Goal: Task Accomplishment & Management: Manage account settings

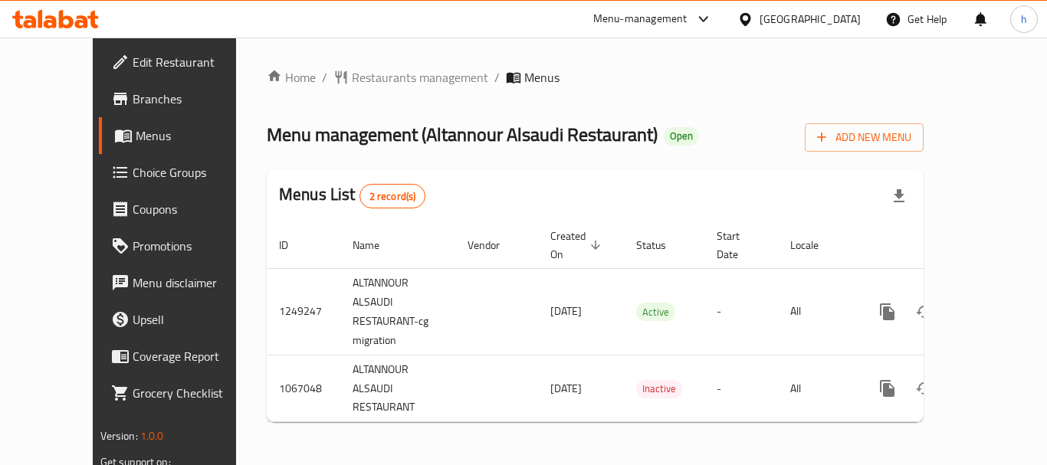
click at [674, 23] on div "Menu-management" at bounding box center [640, 19] width 94 height 18
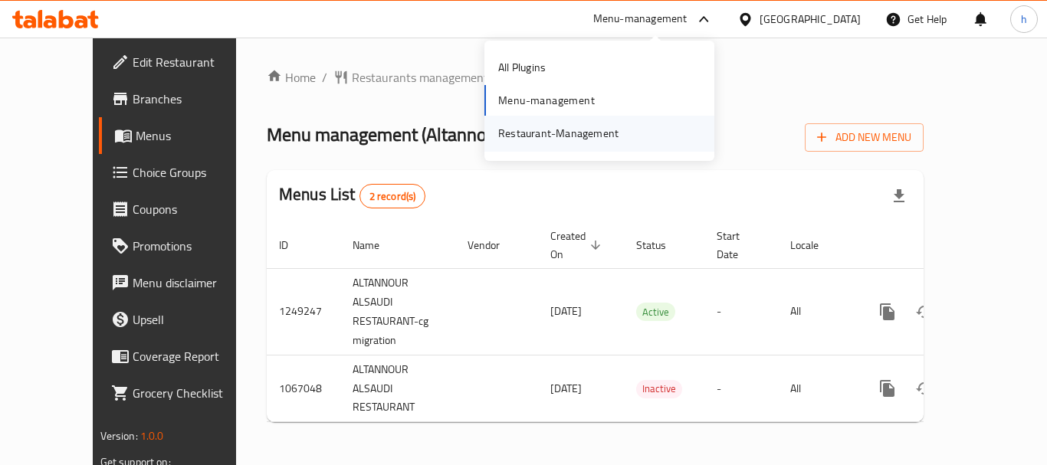
click at [626, 140] on div "Restaurant-Management" at bounding box center [558, 133] width 145 height 35
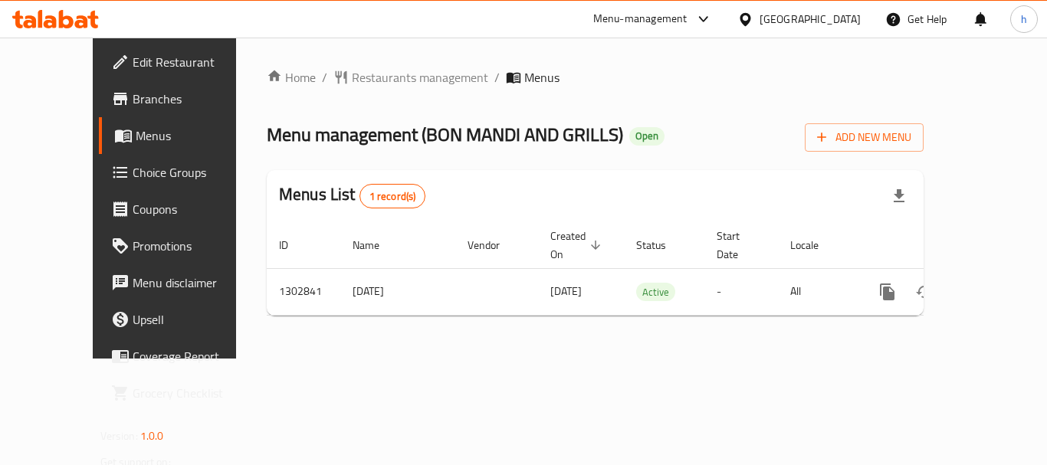
click at [806, 20] on div "[GEOGRAPHIC_DATA]" at bounding box center [810, 19] width 101 height 17
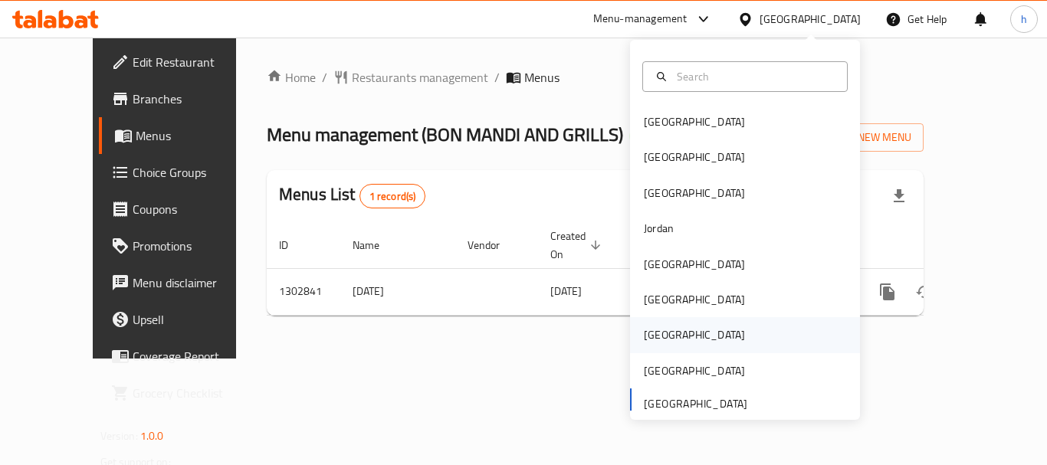
click at [709, 337] on div "[GEOGRAPHIC_DATA]" at bounding box center [745, 334] width 230 height 35
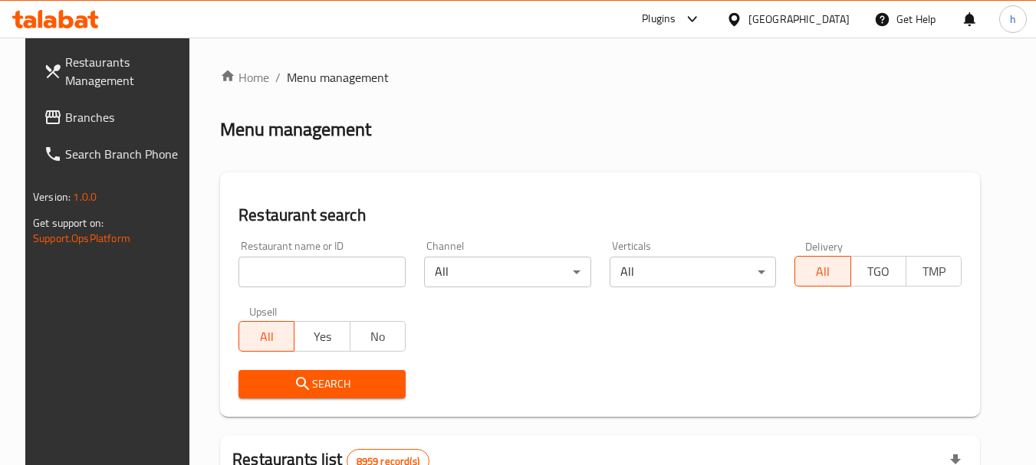
click at [712, 15] on div "Plugins" at bounding box center [671, 19] width 84 height 37
click at [701, 21] on icon at bounding box center [692, 19] width 18 height 18
click at [694, 139] on div "Restaurant-Management" at bounding box center [661, 138] width 230 height 35
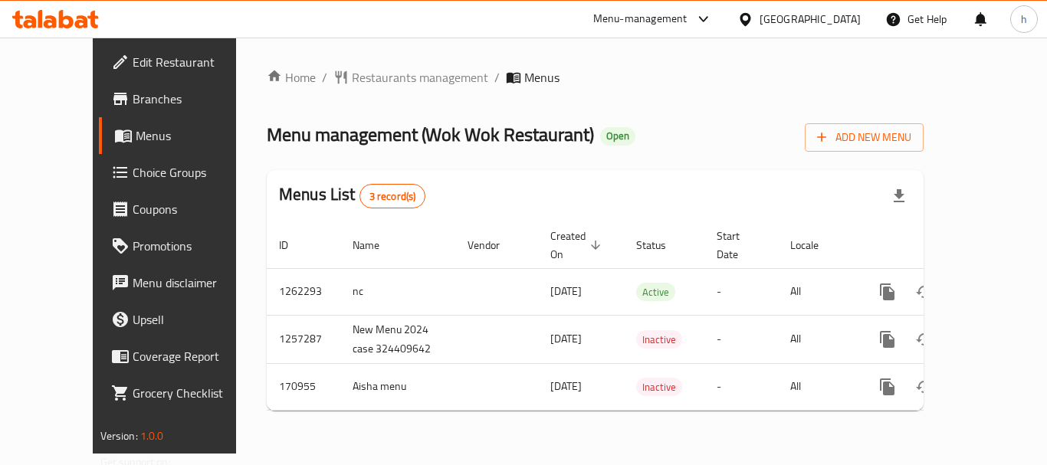
click at [678, 18] on div "Menu-management" at bounding box center [640, 19] width 94 height 18
click at [662, 130] on div "Restaurant-Management" at bounding box center [631, 133] width 120 height 17
click at [850, 18] on div "Qatar" at bounding box center [810, 19] width 101 height 17
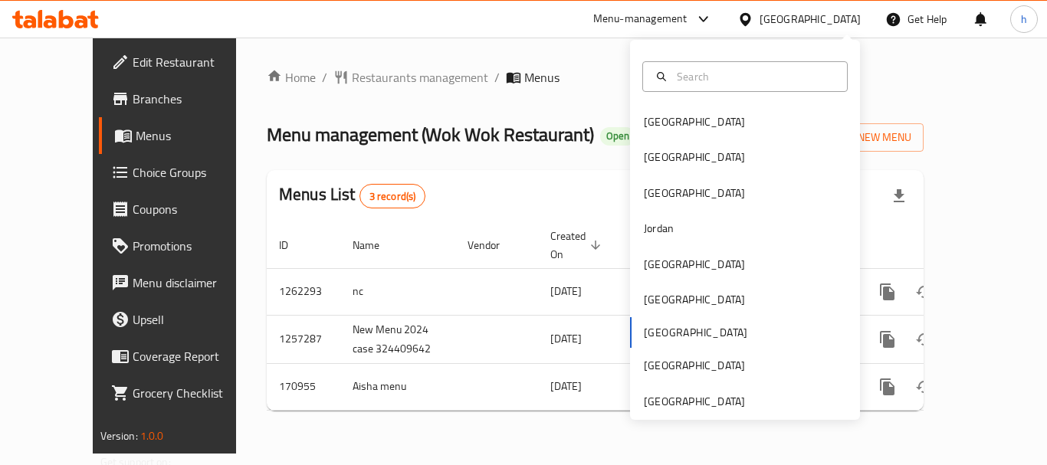
click at [842, 21] on div "Qatar" at bounding box center [810, 19] width 101 height 17
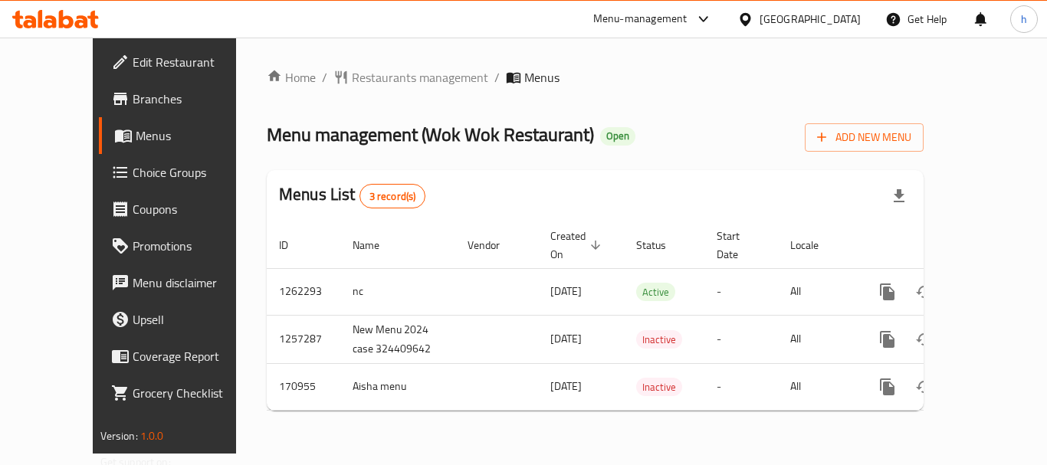
click at [835, 19] on div "Qatar" at bounding box center [810, 19] width 101 height 17
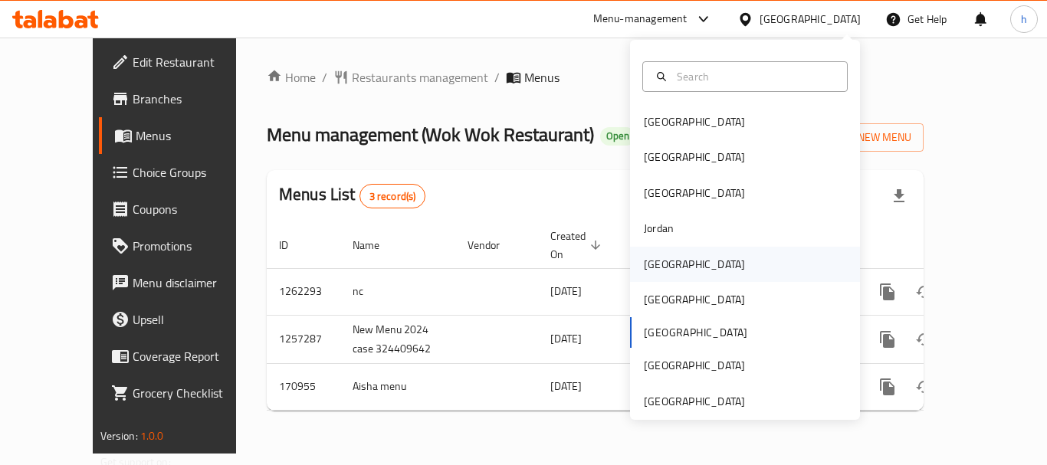
click at [698, 268] on div "[GEOGRAPHIC_DATA]" at bounding box center [745, 264] width 230 height 35
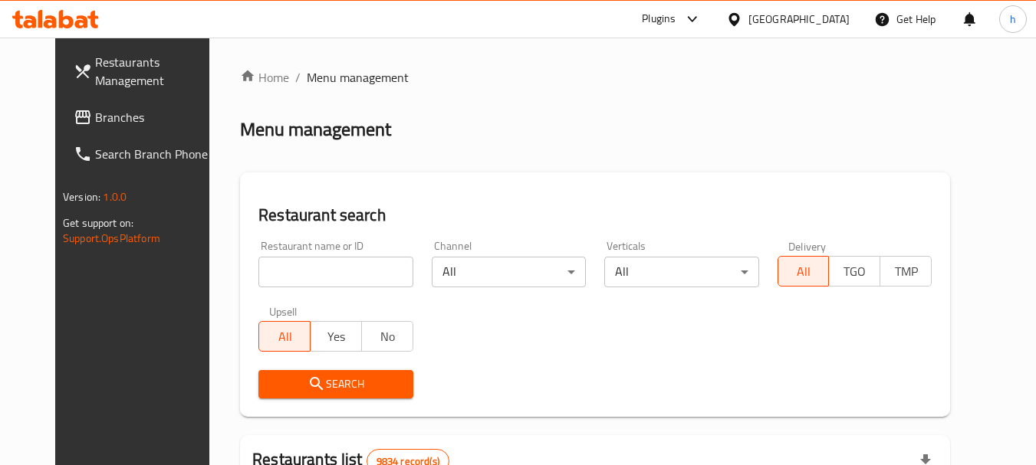
click at [675, 24] on div "Plugins" at bounding box center [659, 19] width 34 height 18
click at [687, 146] on div "Restaurant-Management" at bounding box center [655, 138] width 230 height 35
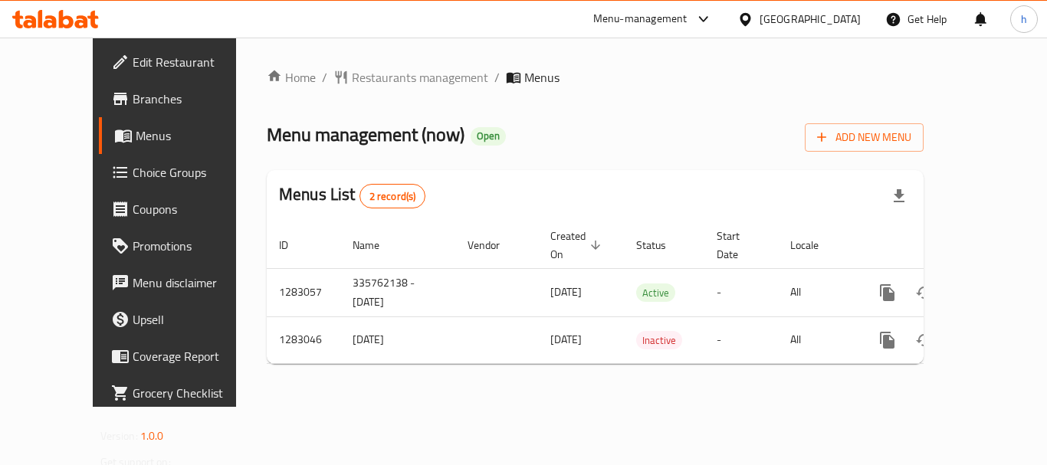
click at [844, 28] on div "[GEOGRAPHIC_DATA]" at bounding box center [799, 19] width 148 height 37
click at [834, 20] on div "[GEOGRAPHIC_DATA]" at bounding box center [810, 19] width 101 height 17
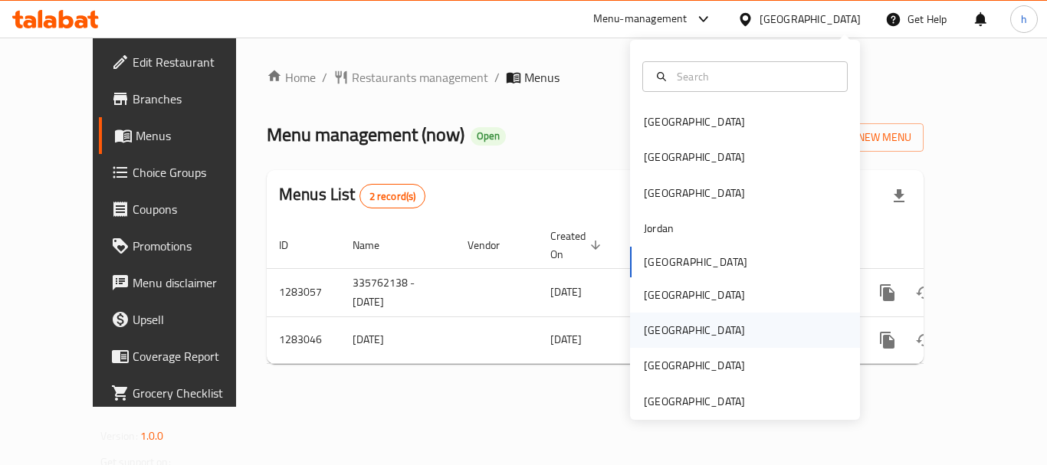
click at [754, 326] on div "[GEOGRAPHIC_DATA]" at bounding box center [745, 330] width 230 height 35
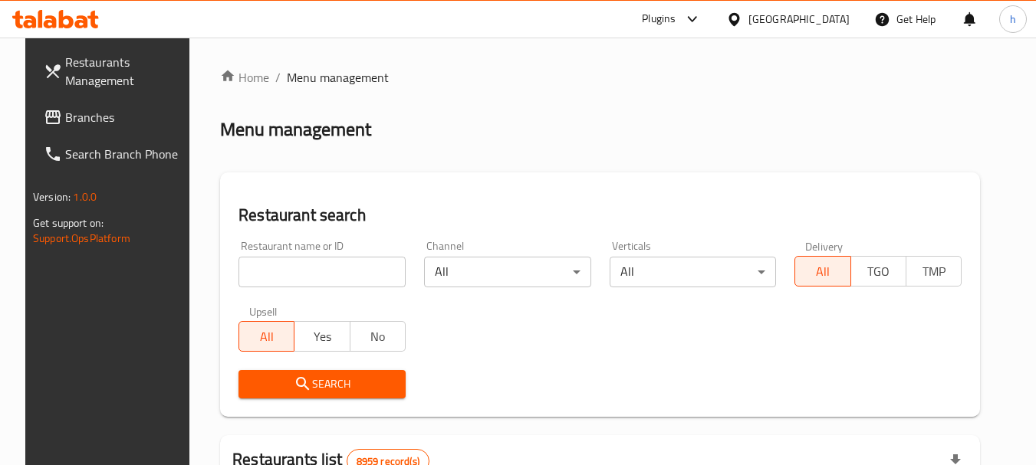
click at [675, 18] on div "Plugins" at bounding box center [659, 19] width 34 height 18
click at [707, 140] on div "Restaurant-Management" at bounding box center [661, 138] width 230 height 35
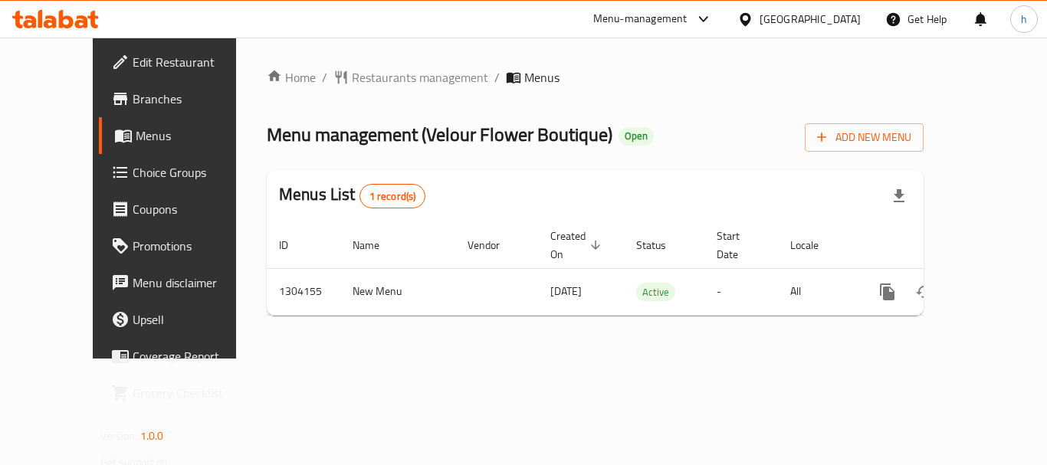
click at [750, 13] on icon at bounding box center [745, 18] width 11 height 13
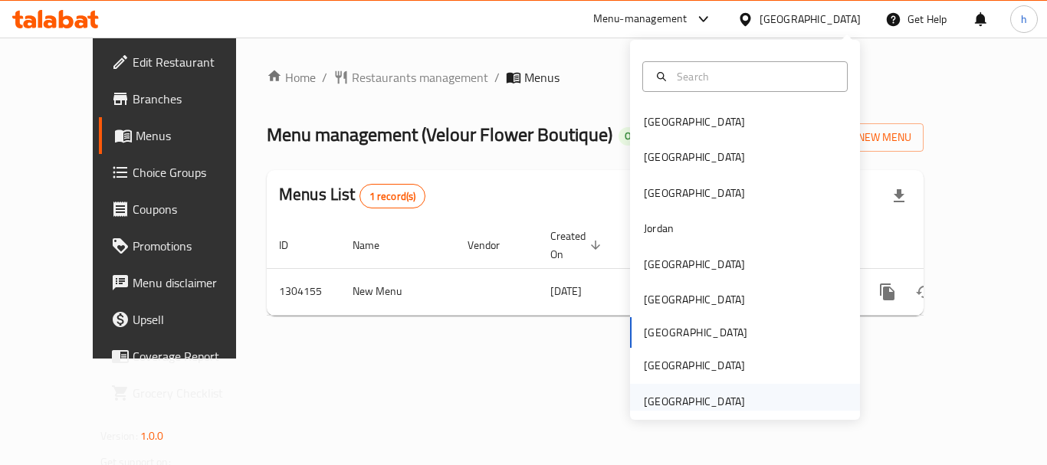
click at [744, 393] on div "[GEOGRAPHIC_DATA]" at bounding box center [745, 401] width 230 height 35
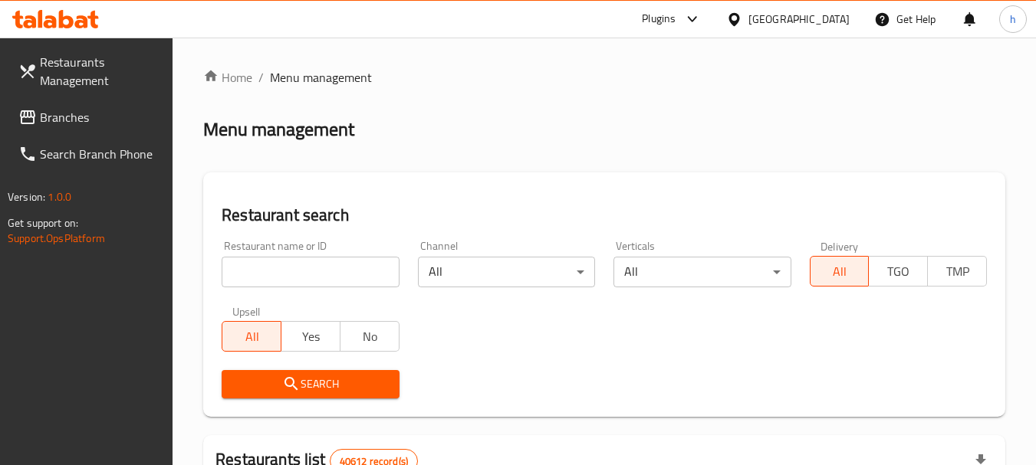
click at [699, 20] on icon at bounding box center [692, 19] width 18 height 18
click at [540, 138] on div "Restaurant-Management" at bounding box center [547, 138] width 120 height 17
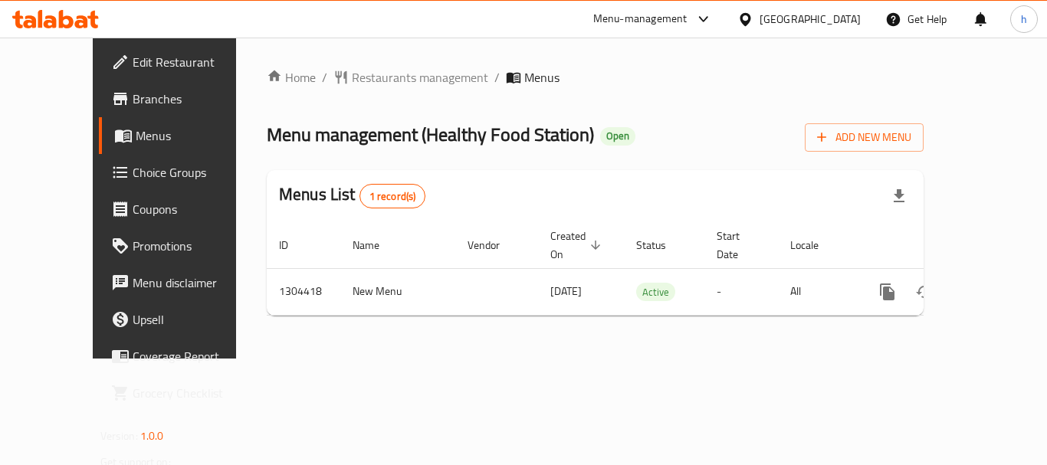
click at [616, 15] on div "Menu-management" at bounding box center [640, 19] width 94 height 18
click at [653, 130] on div "Restaurant-Management" at bounding box center [599, 133] width 230 height 35
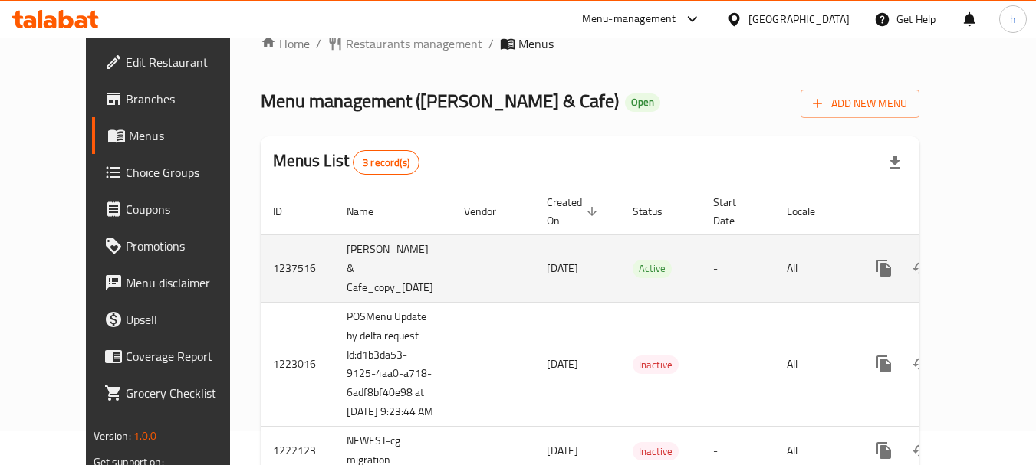
scroll to position [66, 0]
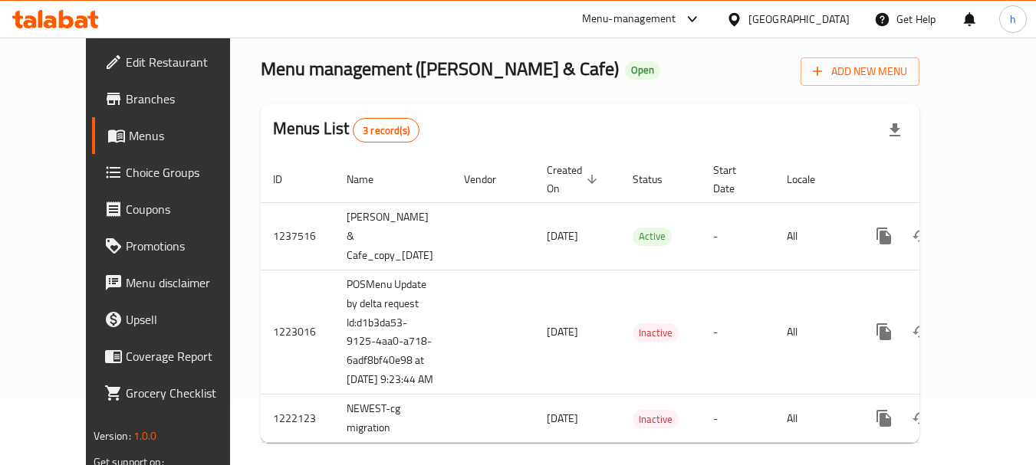
click at [806, 8] on div "[GEOGRAPHIC_DATA]" at bounding box center [788, 19] width 148 height 37
click at [787, 22] on div "[GEOGRAPHIC_DATA]" at bounding box center [798, 19] width 101 height 17
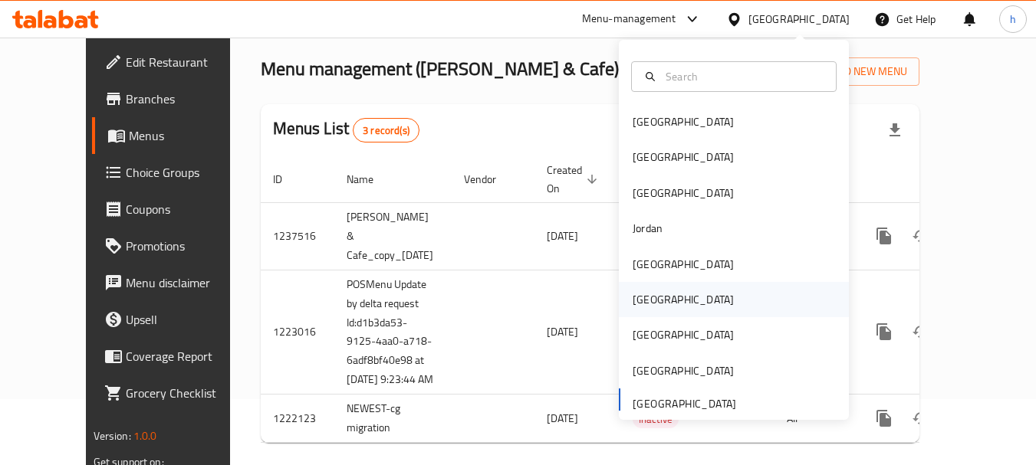
click at [724, 286] on div "[GEOGRAPHIC_DATA]" at bounding box center [734, 299] width 230 height 35
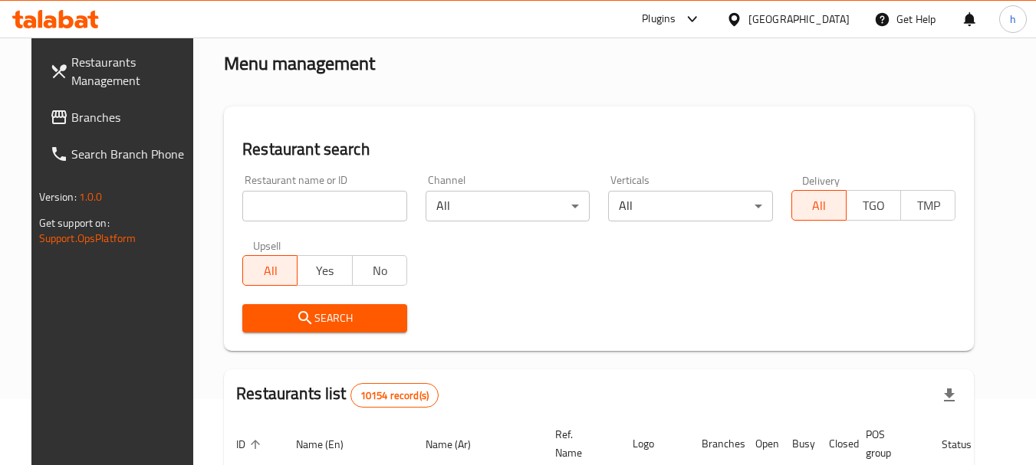
click at [675, 15] on div "Plugins" at bounding box center [659, 19] width 34 height 18
click at [722, 149] on div "Restaurant-Management" at bounding box center [659, 138] width 230 height 35
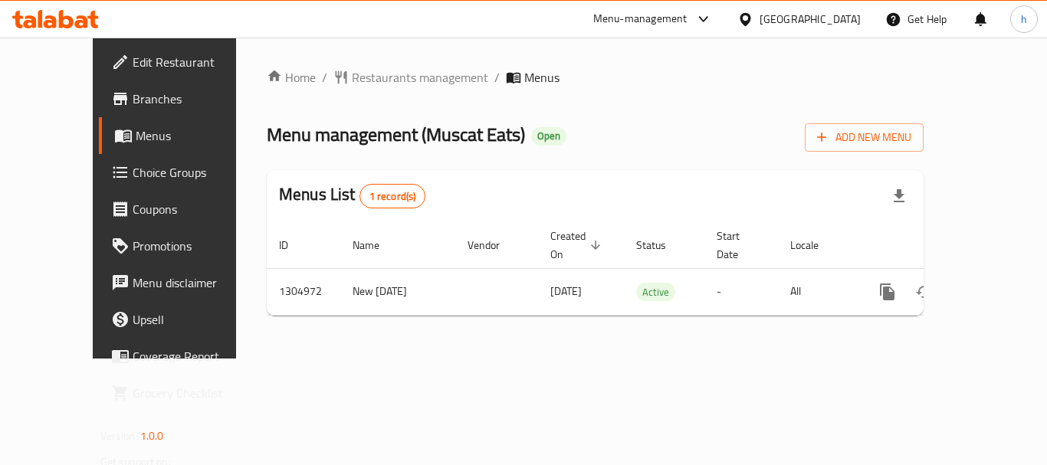
click at [750, 17] on icon at bounding box center [745, 18] width 11 height 13
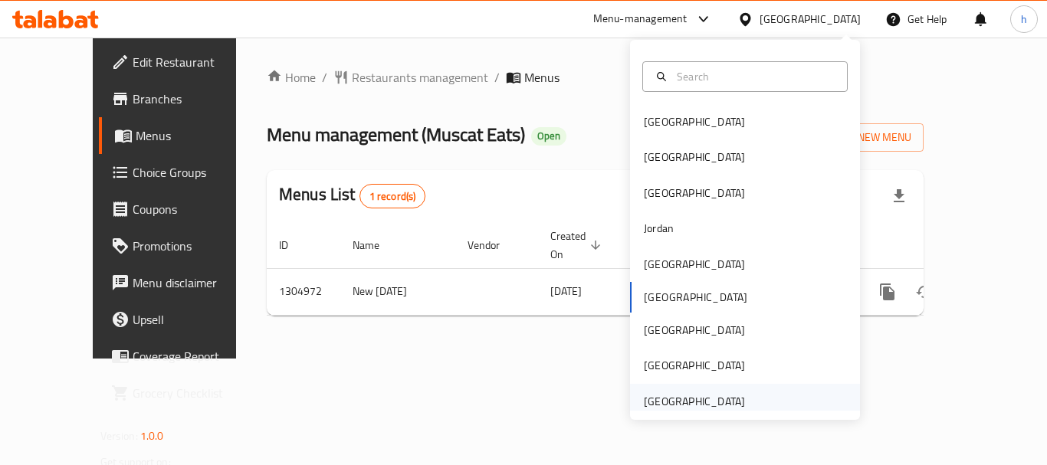
click at [759, 399] on div "[GEOGRAPHIC_DATA]" at bounding box center [745, 401] width 230 height 35
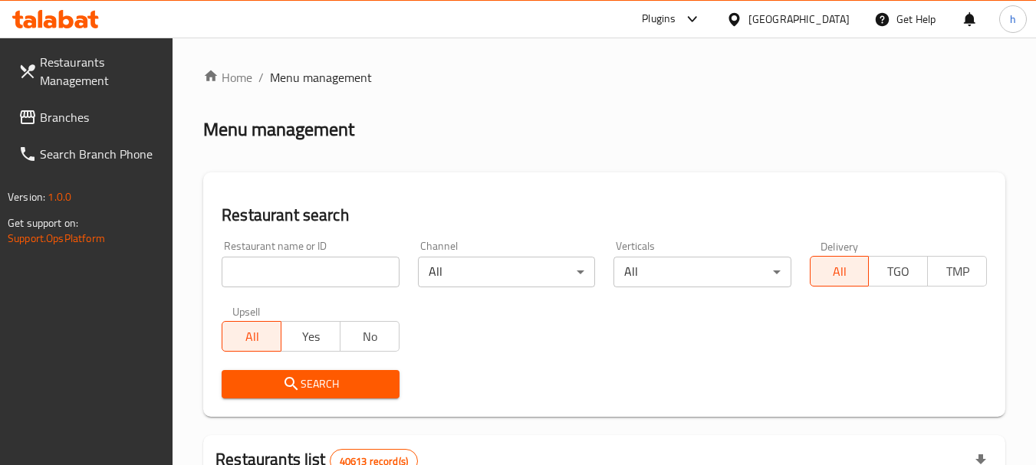
click at [668, 15] on div "Plugins" at bounding box center [659, 19] width 34 height 18
click at [633, 143] on div "Restaurant-Management" at bounding box center [588, 138] width 230 height 35
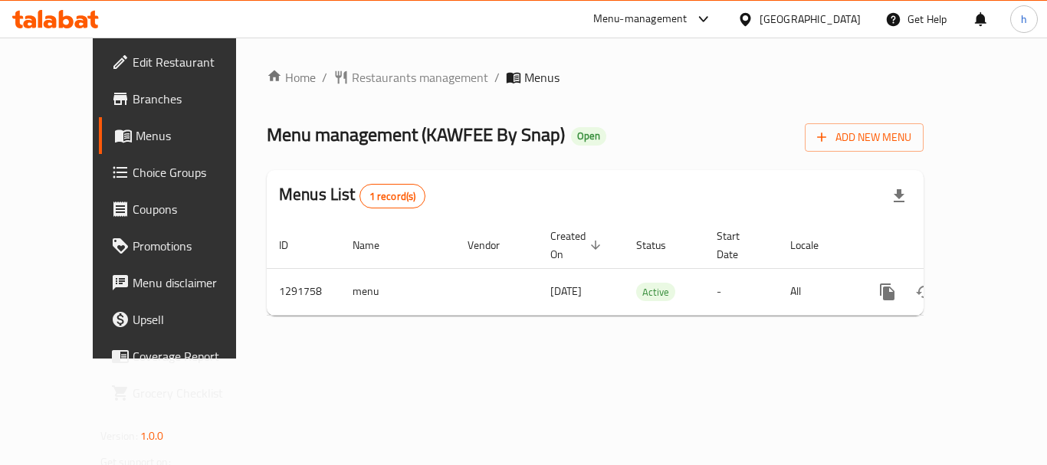
click at [776, 12] on div "United Arab Emirates" at bounding box center [810, 19] width 101 height 17
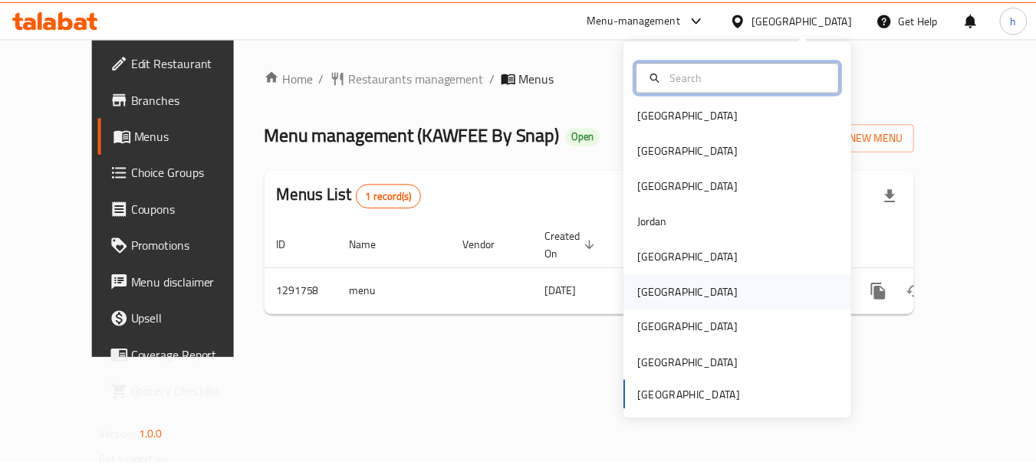
scroll to position [8, 0]
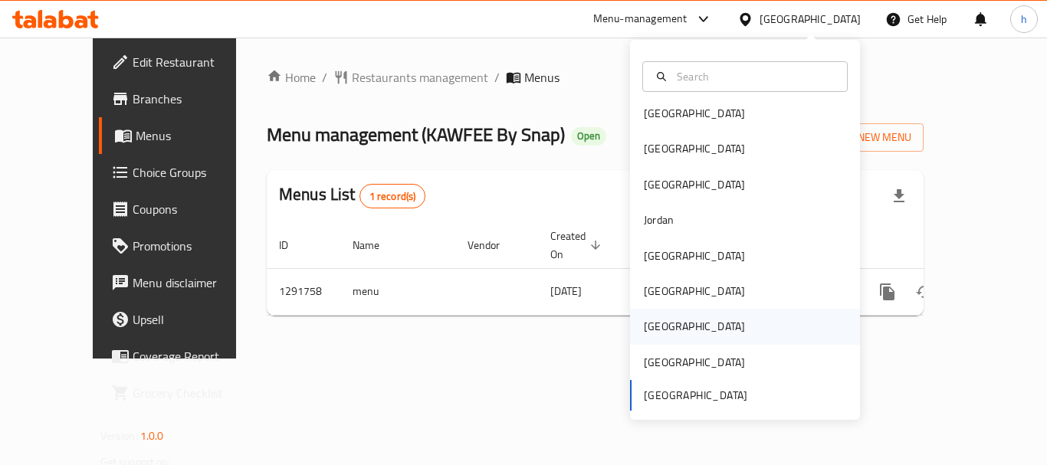
click at [714, 327] on div "[GEOGRAPHIC_DATA]" at bounding box center [745, 326] width 230 height 35
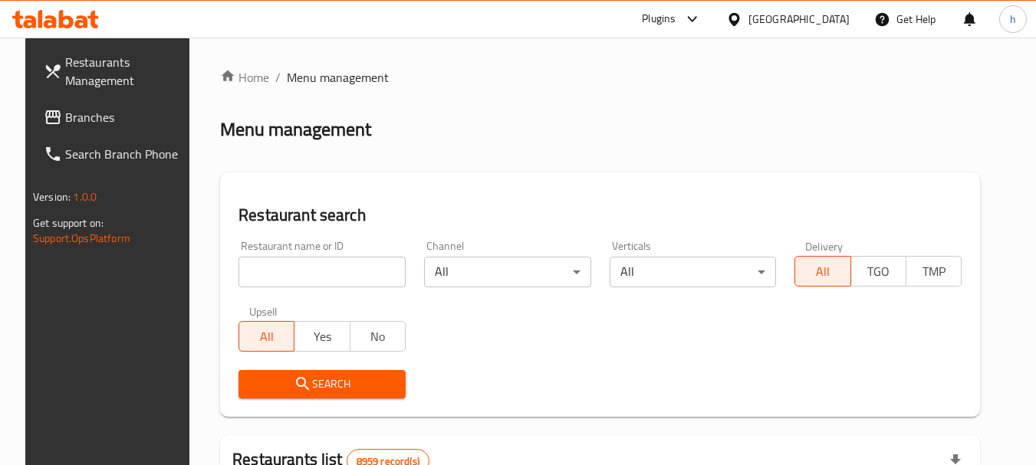
click at [675, 18] on div "Plugins" at bounding box center [659, 19] width 34 height 18
click at [680, 143] on div "Restaurant-Management" at bounding box center [619, 138] width 145 height 35
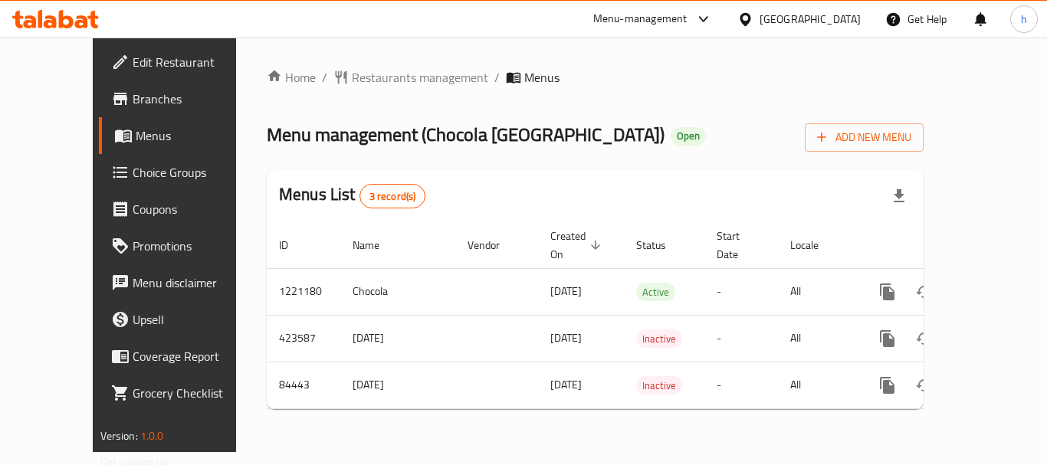
click at [688, 19] on div "Menu-management" at bounding box center [640, 19] width 94 height 18
click at [680, 128] on div "Restaurant-Management" at bounding box center [631, 133] width 120 height 17
click at [713, 15] on icon at bounding box center [704, 19] width 18 height 18
click at [693, 141] on div "Restaurant-Management" at bounding box center [631, 133] width 145 height 35
click at [688, 15] on div "Menu-management" at bounding box center [640, 19] width 94 height 18
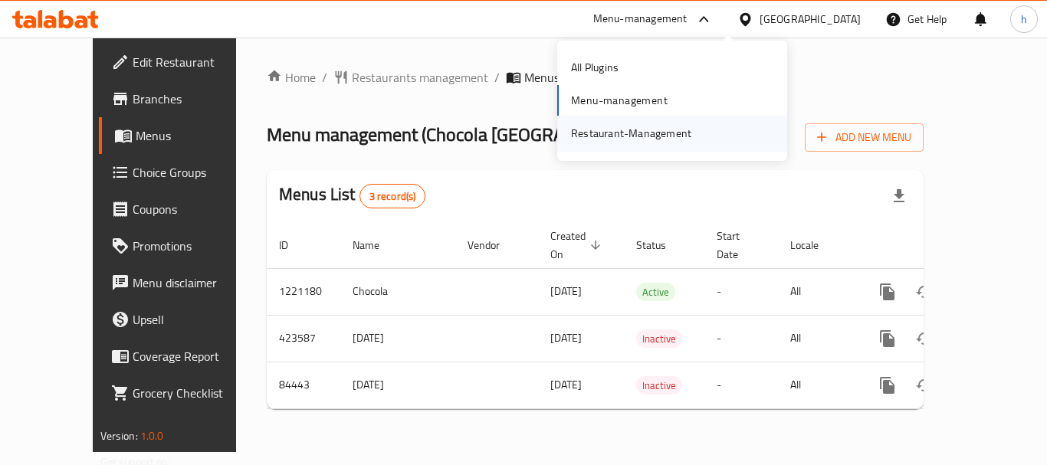
click at [731, 133] on div "Restaurant-Management" at bounding box center [672, 133] width 230 height 35
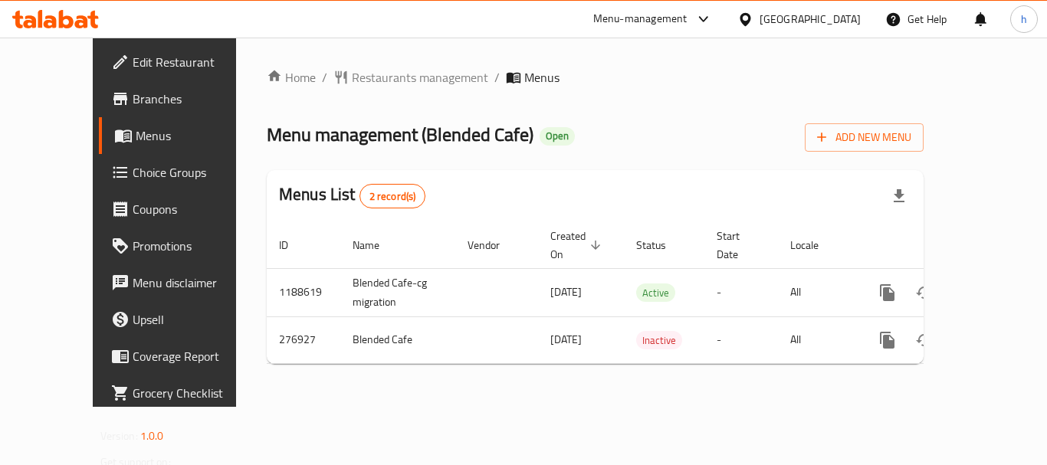
click at [725, 8] on div "Menu-management" at bounding box center [653, 19] width 144 height 37
click at [688, 26] on div "Menu-management" at bounding box center [640, 19] width 94 height 18
click at [708, 134] on div "Restaurant-Management" at bounding box center [672, 133] width 230 height 35
click at [760, 18] on div at bounding box center [748, 19] width 22 height 17
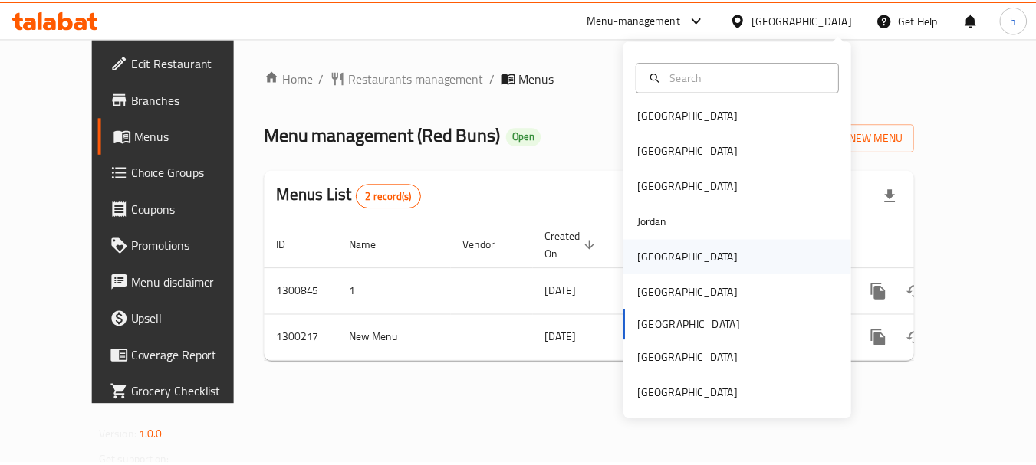
scroll to position [8, 0]
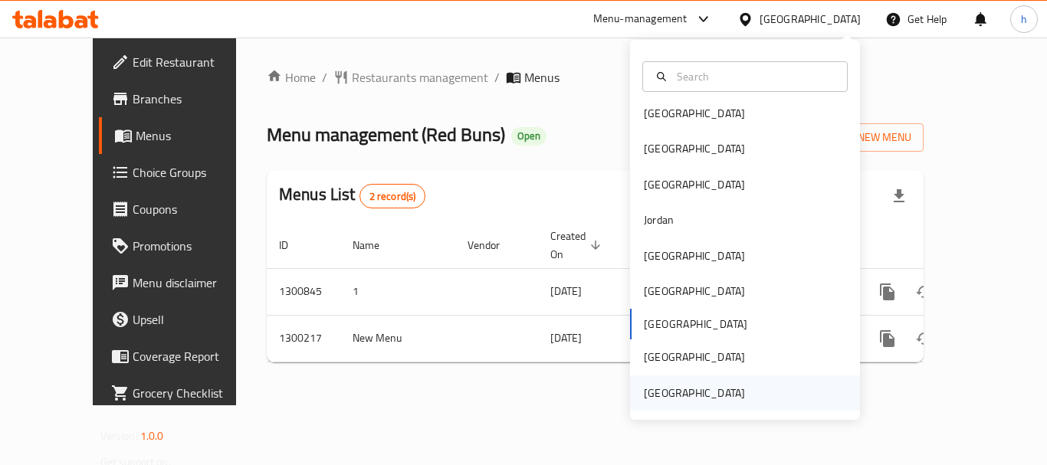
click at [718, 395] on div "[GEOGRAPHIC_DATA]" at bounding box center [694, 393] width 101 height 17
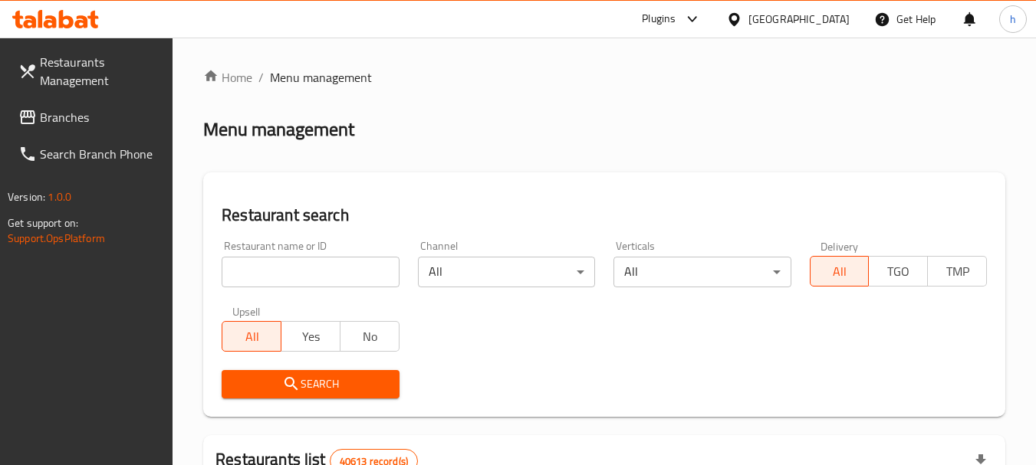
click at [687, 16] on icon at bounding box center [692, 19] width 18 height 18
click at [654, 136] on div "Restaurant-Management" at bounding box center [588, 138] width 230 height 35
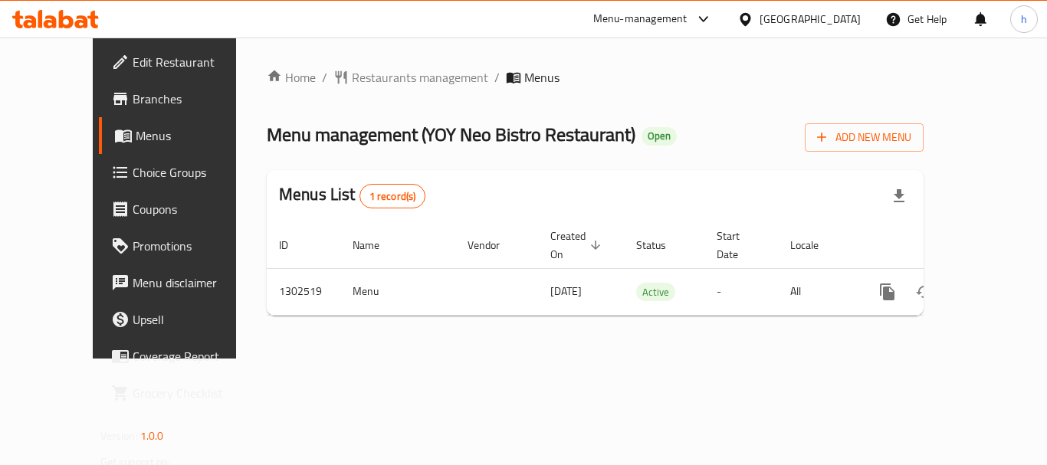
click at [136, 130] on span "Menus" at bounding box center [196, 135] width 120 height 18
click at [787, 17] on div "[GEOGRAPHIC_DATA]" at bounding box center [810, 19] width 101 height 17
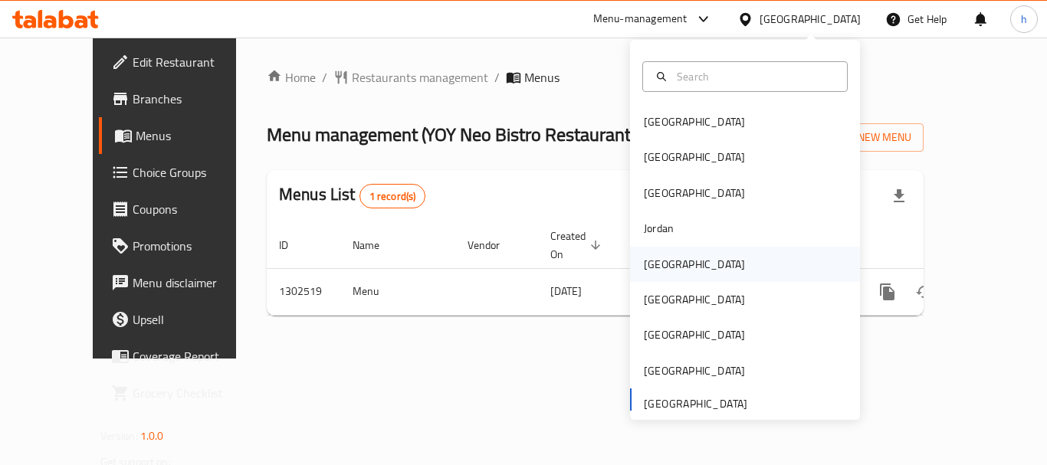
click at [711, 259] on div "[GEOGRAPHIC_DATA]" at bounding box center [745, 264] width 230 height 35
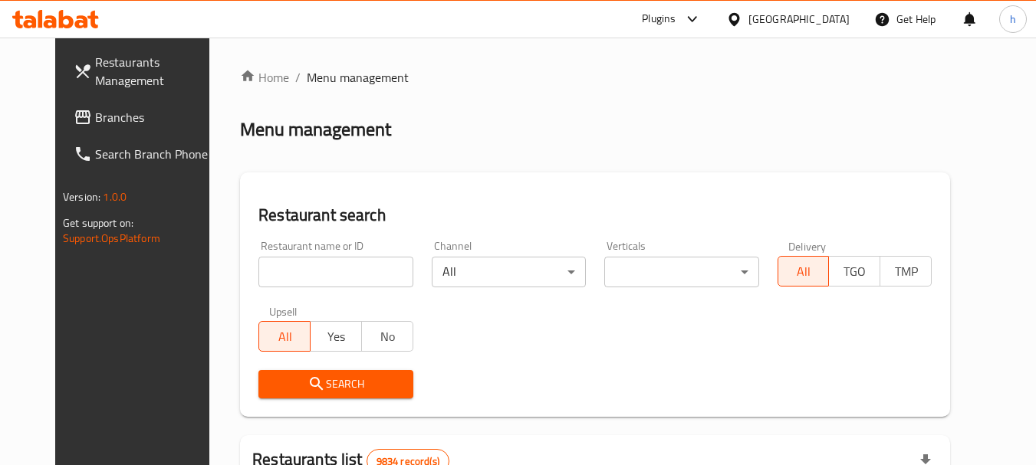
click at [675, 18] on div "Plugins" at bounding box center [659, 19] width 34 height 18
click at [682, 139] on div "Restaurant-Management" at bounding box center [614, 138] width 145 height 35
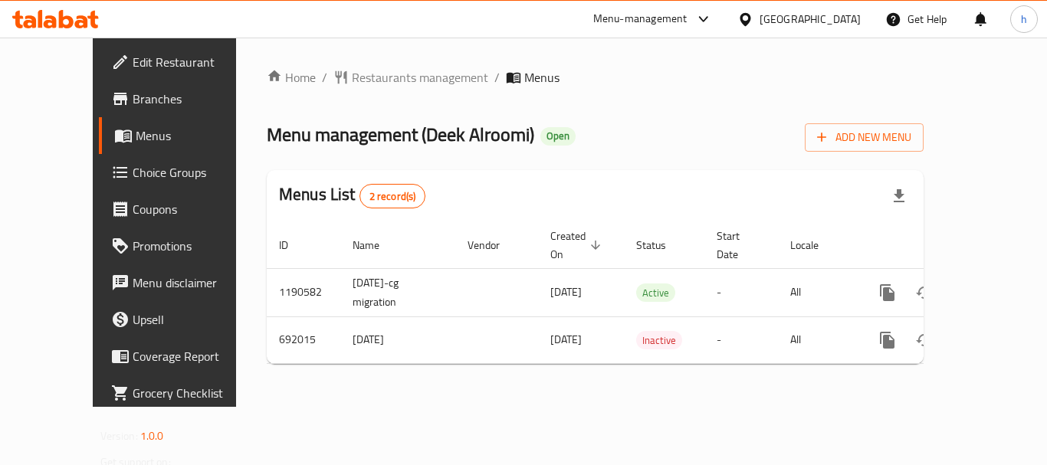
click at [829, 11] on div "[GEOGRAPHIC_DATA]" at bounding box center [810, 19] width 101 height 17
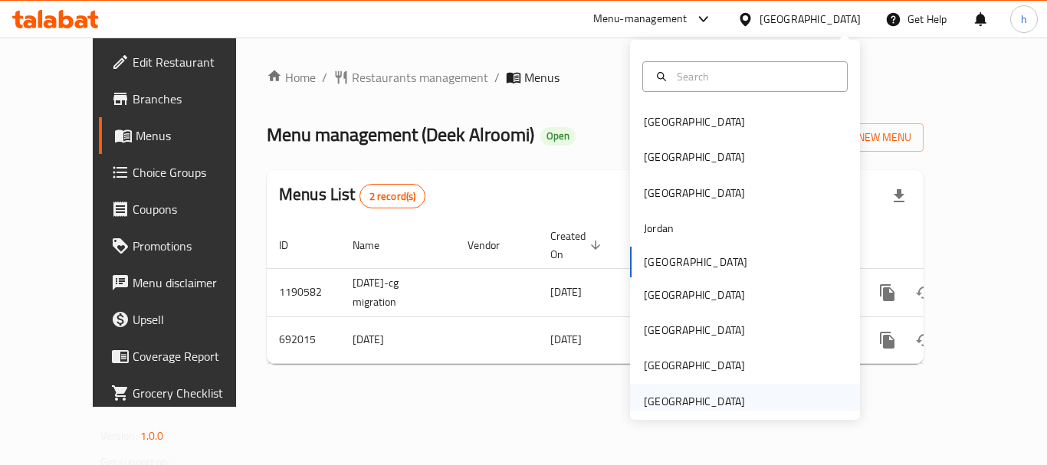
click at [770, 400] on div "[GEOGRAPHIC_DATA]" at bounding box center [745, 401] width 230 height 35
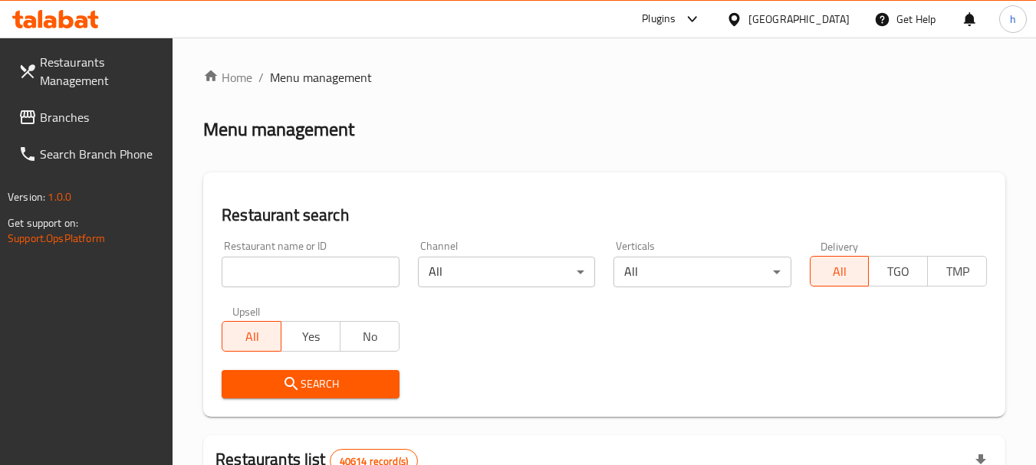
click at [698, 11] on icon at bounding box center [692, 19] width 18 height 18
click at [632, 147] on div "Restaurant-Management" at bounding box center [588, 138] width 230 height 35
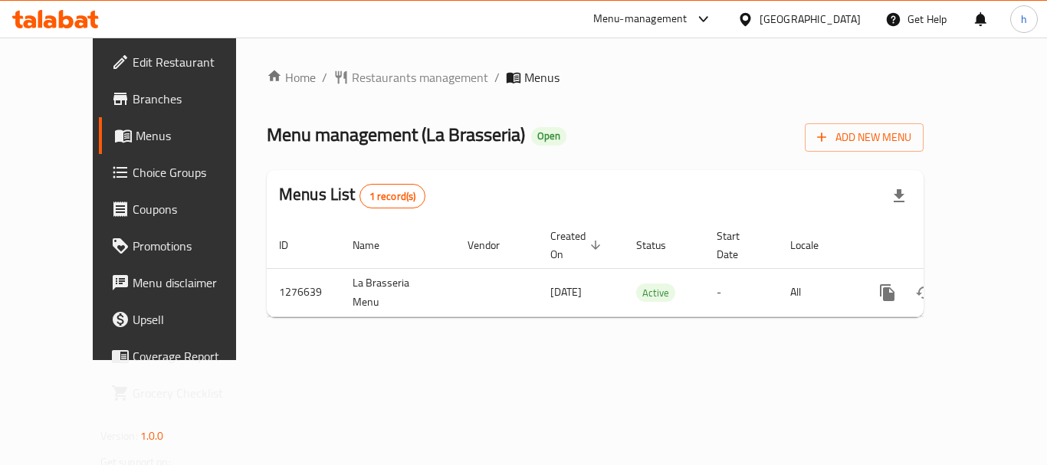
click at [691, 18] on div at bounding box center [700, 19] width 25 height 18
click at [638, 138] on div "Restaurant-Management" at bounding box center [599, 133] width 230 height 35
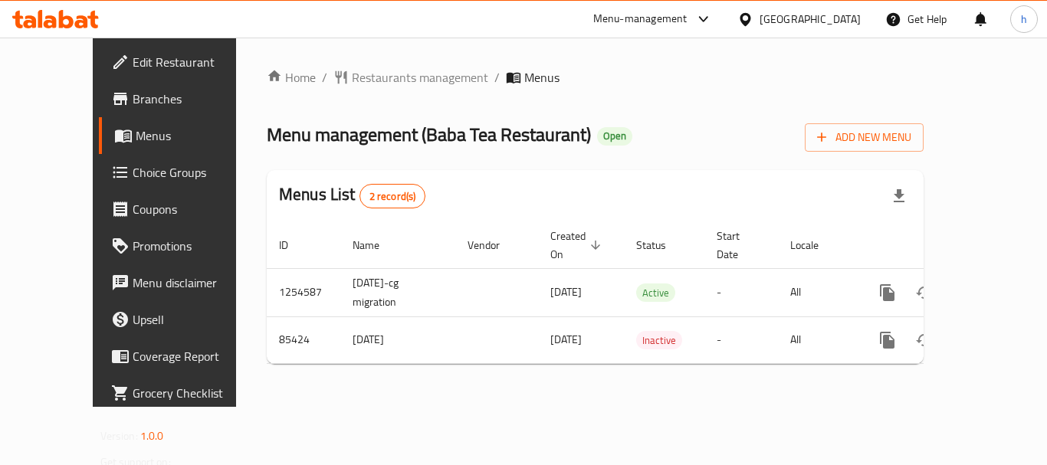
click at [781, 21] on div "[GEOGRAPHIC_DATA]" at bounding box center [810, 19] width 101 height 17
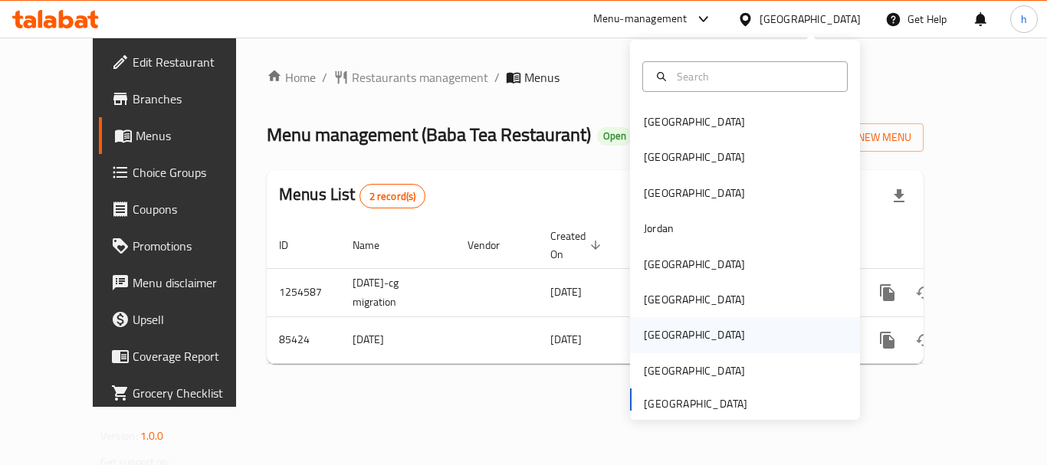
click at [724, 325] on div "Qatar" at bounding box center [745, 334] width 230 height 35
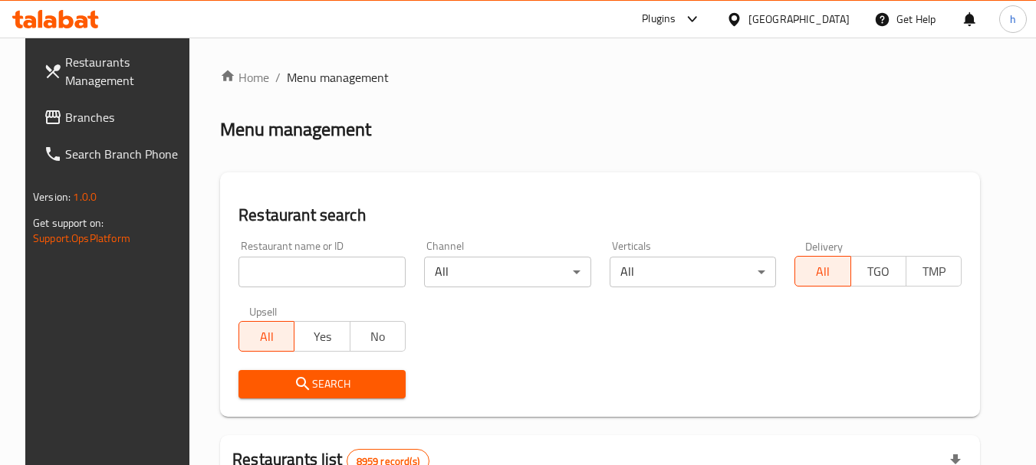
click at [675, 21] on div "Plugins" at bounding box center [659, 19] width 34 height 18
click at [686, 100] on div "Menu-management" at bounding box center [661, 102] width 230 height 35
click at [701, 21] on div at bounding box center [691, 19] width 19 height 6
click at [700, 131] on div "Restaurant-Management" at bounding box center [661, 133] width 230 height 35
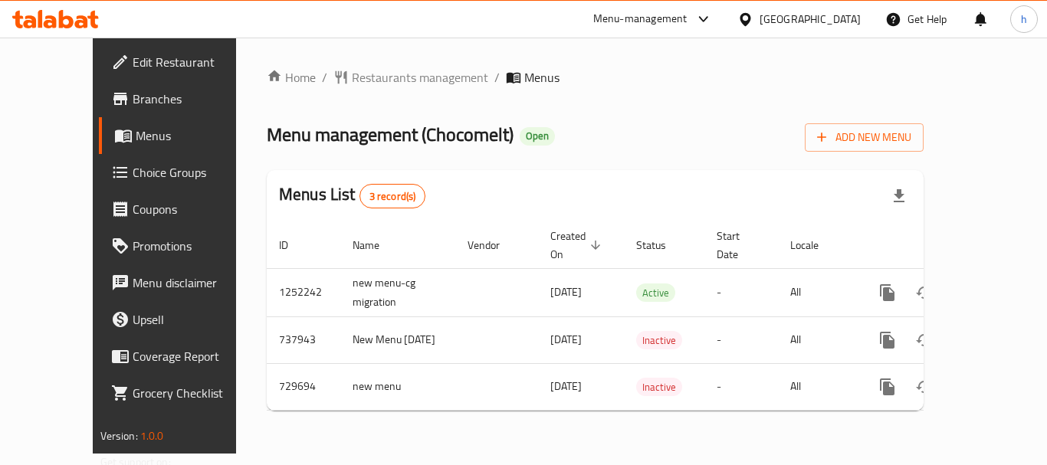
click at [760, 11] on div at bounding box center [748, 19] width 22 height 17
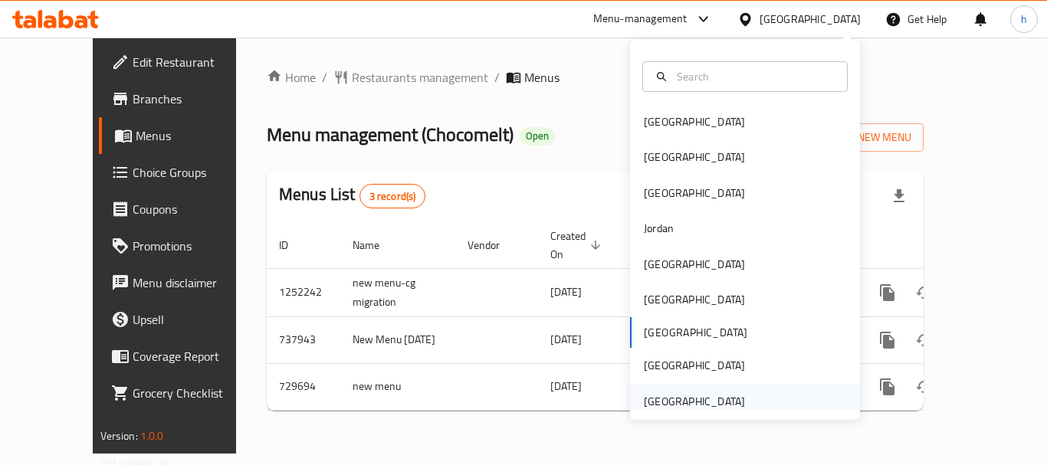
click at [738, 393] on div "United Arab Emirates" at bounding box center [695, 401] width 126 height 35
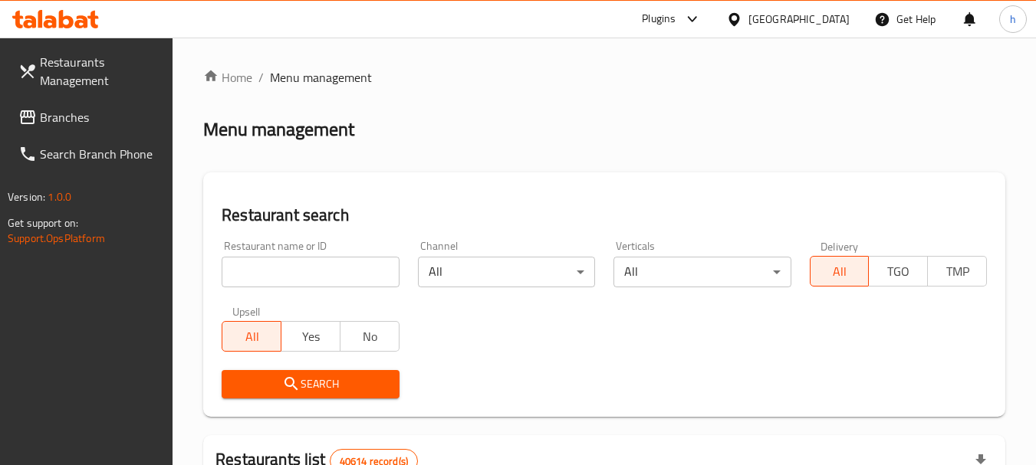
click at [651, 17] on div "Plugins" at bounding box center [659, 19] width 34 height 18
click at [634, 133] on div "Restaurant-Management" at bounding box center [588, 138] width 230 height 35
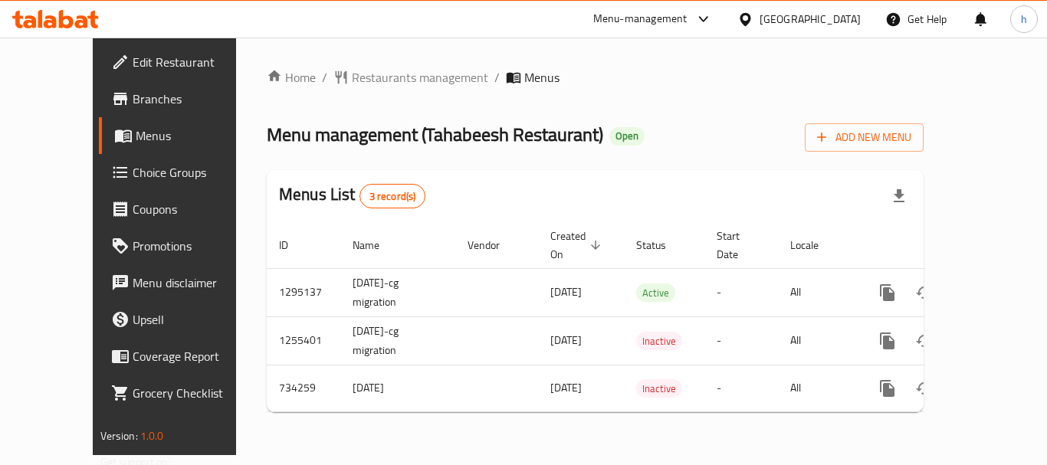
click at [762, 15] on div "[GEOGRAPHIC_DATA]" at bounding box center [810, 19] width 101 height 17
click at [539, 64] on div "Home / Restaurants management / Menus Menu management ( Tahabeesh Restaurant ) …" at bounding box center [595, 247] width 718 height 418
click at [626, 16] on div "Menu-management" at bounding box center [640, 19] width 94 height 18
click at [617, 130] on div "Restaurant-Management" at bounding box center [558, 133] width 145 height 35
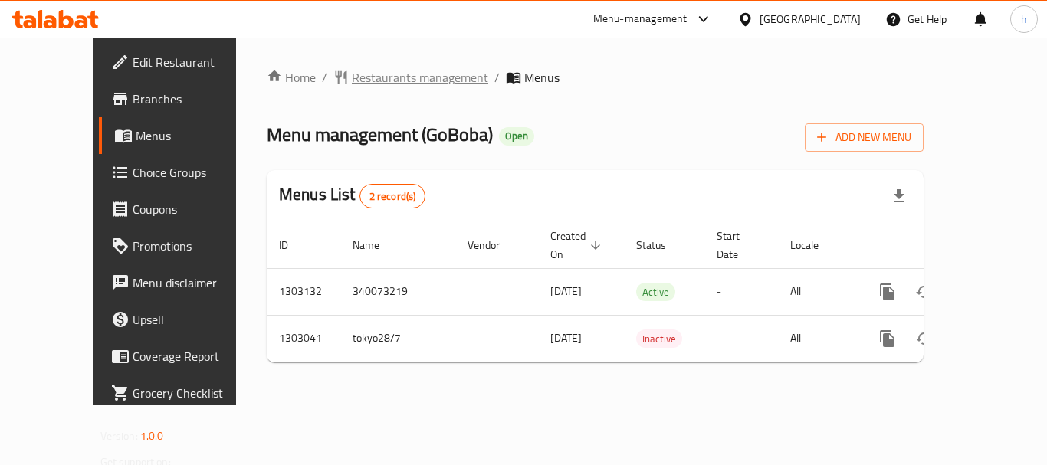
click at [375, 77] on span "Restaurants management" at bounding box center [420, 77] width 136 height 18
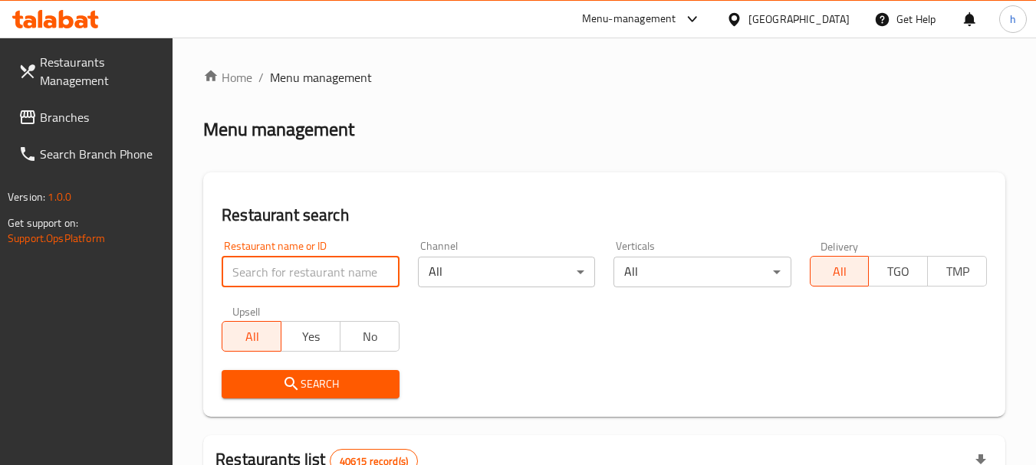
click at [329, 272] on input "search" at bounding box center [310, 272] width 177 height 31
paste input "702665"
type input "702665"
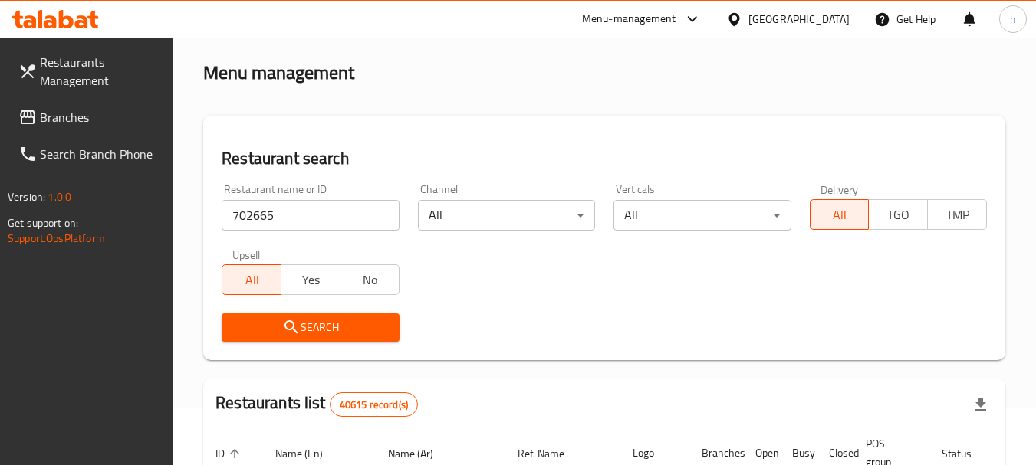
scroll to position [307, 0]
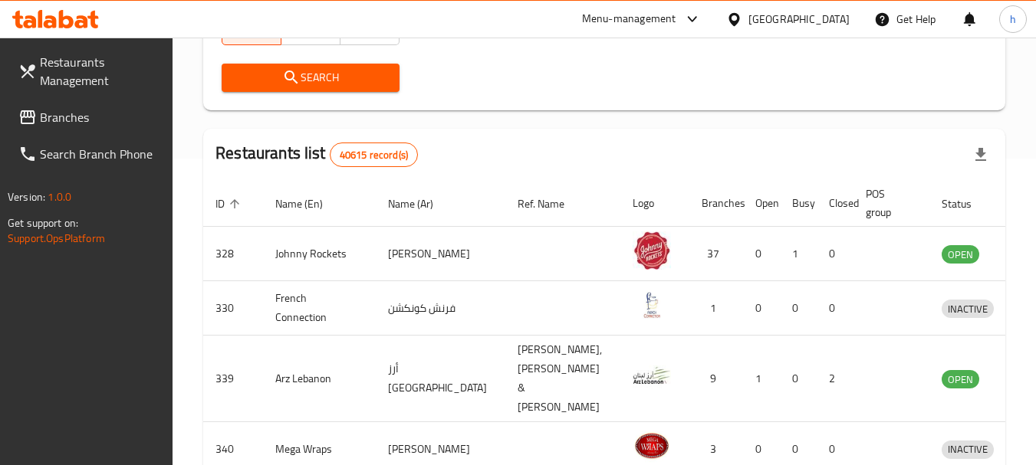
click at [358, 83] on span "Search" at bounding box center [310, 77] width 153 height 19
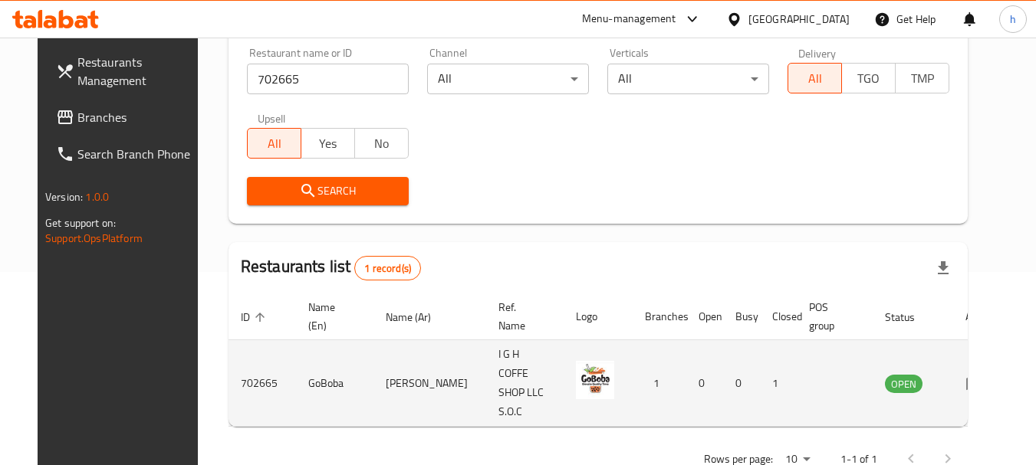
scroll to position [0, 0]
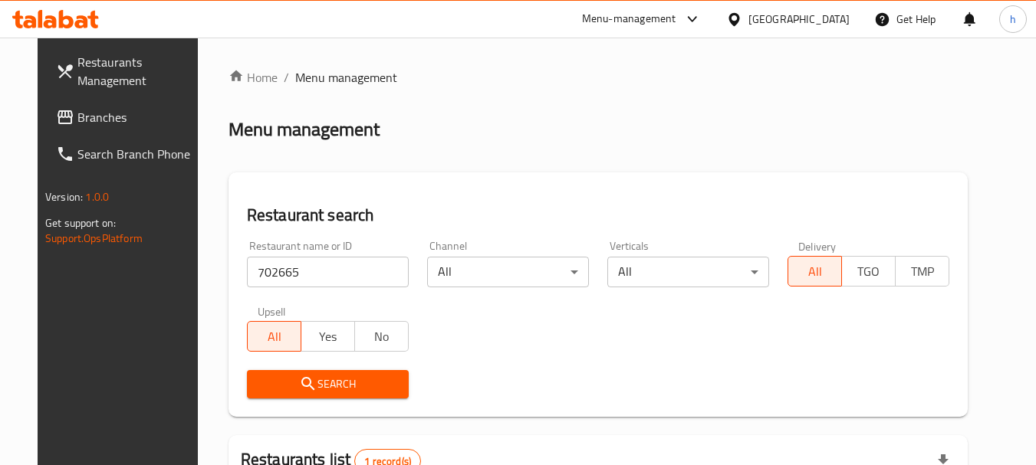
click at [77, 110] on span "Branches" at bounding box center [137, 117] width 121 height 18
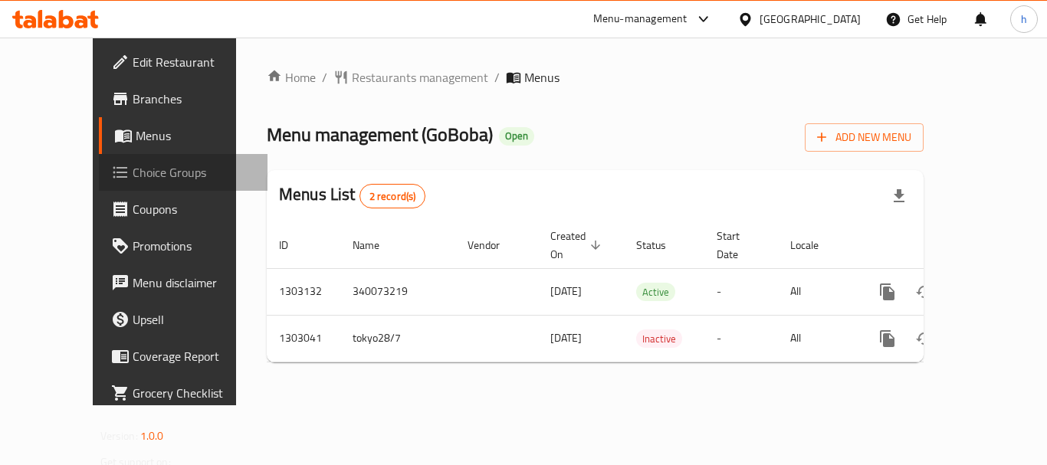
click at [133, 176] on span "Choice Groups" at bounding box center [194, 172] width 123 height 18
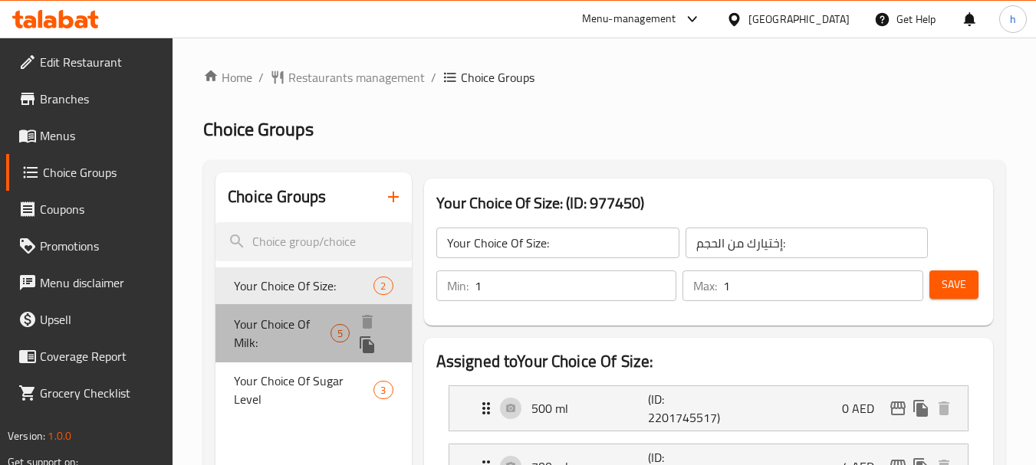
click at [288, 322] on span "Your Choice Of Milk:" at bounding box center [282, 333] width 97 height 37
type input "Your Choice Of Milk:"
type input "اختيارك من الحليب:"
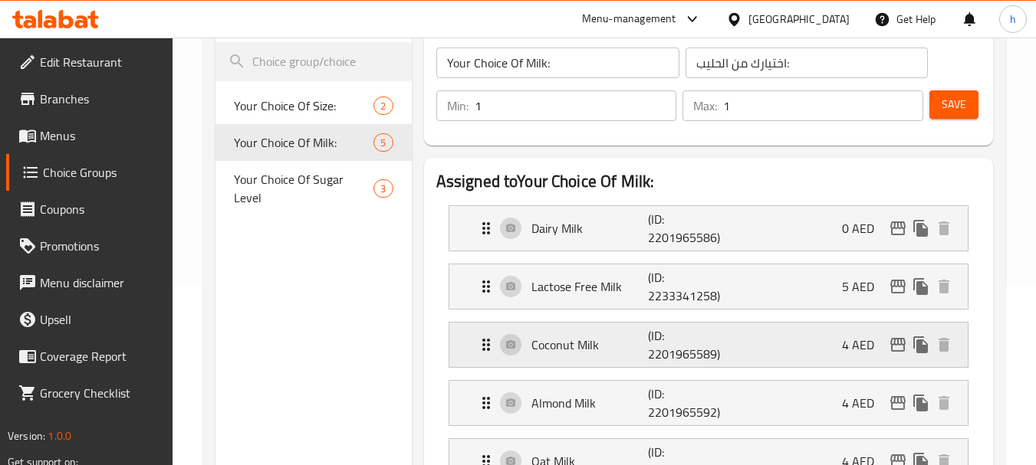
scroll to position [153, 0]
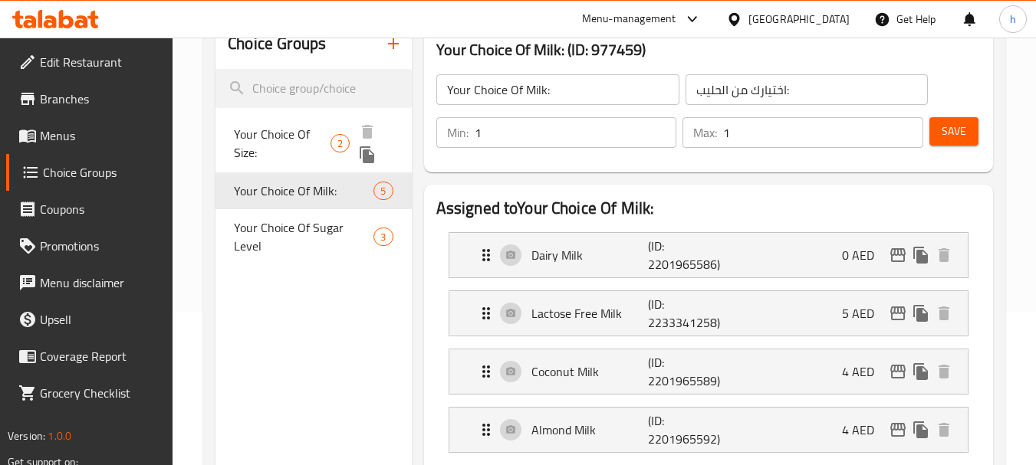
click at [320, 133] on span "Your Choice Of Size:" at bounding box center [282, 143] width 97 height 37
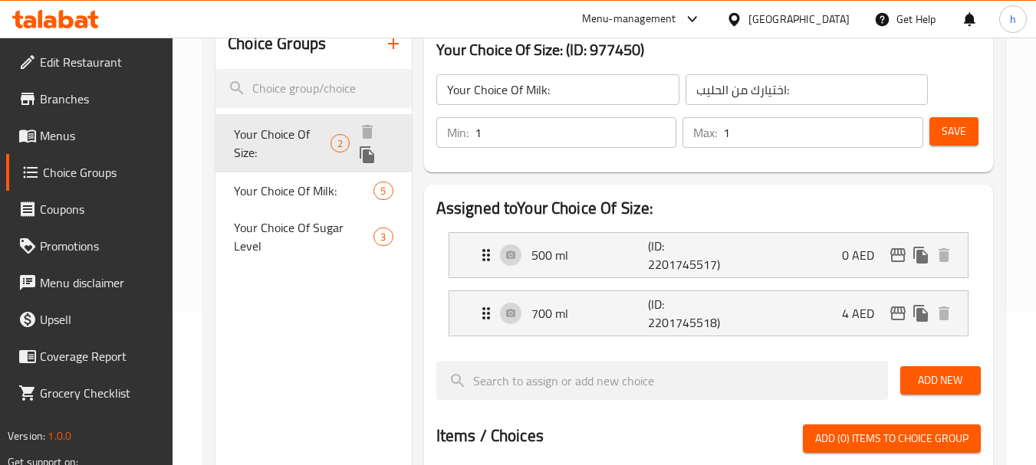
type input "Your Choice Of Size:"
type input "إختيارك من الحجم:"
